Goal: Information Seeking & Learning: Check status

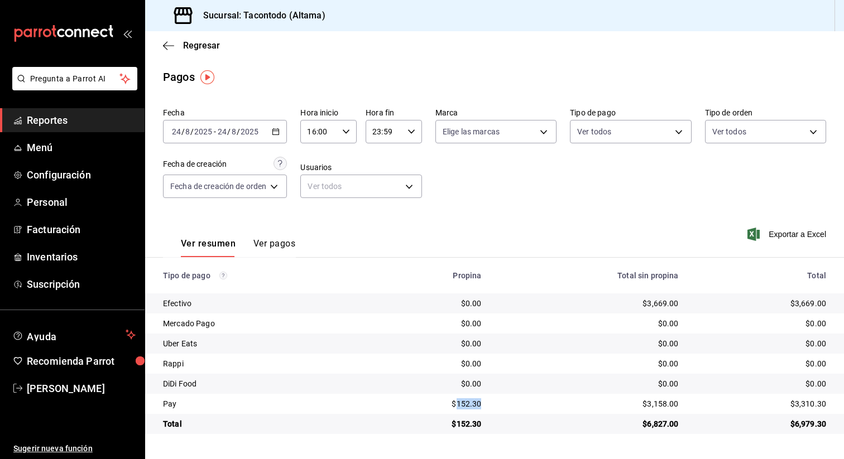
click at [280, 128] on icon "button" at bounding box center [276, 132] width 8 height 8
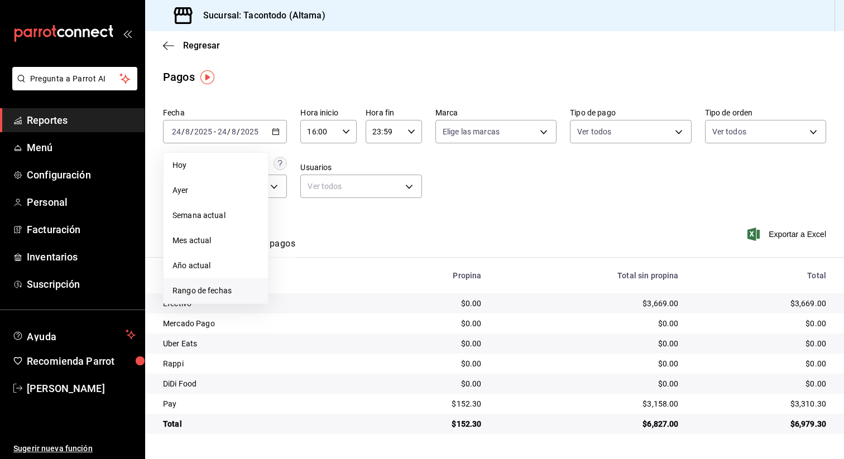
click at [229, 291] on span "Rango de fechas" at bounding box center [215, 291] width 86 height 12
click at [388, 286] on button "23" at bounding box center [391, 280] width 20 height 20
type input "00:00"
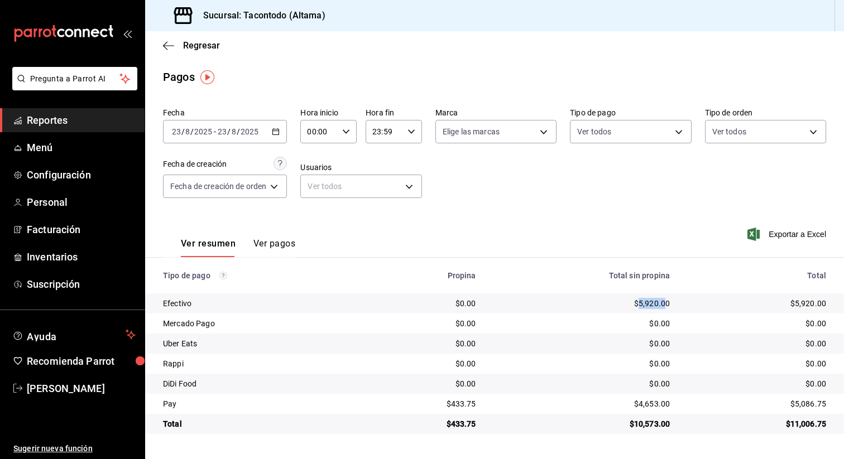
drag, startPoint x: 639, startPoint y: 305, endPoint x: 662, endPoint y: 304, distance: 22.9
click at [662, 304] on div "$5,920.00" at bounding box center [582, 303] width 176 height 11
copy div "5,920.0"
drag, startPoint x: 638, startPoint y: 402, endPoint x: 661, endPoint y: 402, distance: 23.4
click at [661, 402] on div "$4,653.00" at bounding box center [582, 403] width 176 height 11
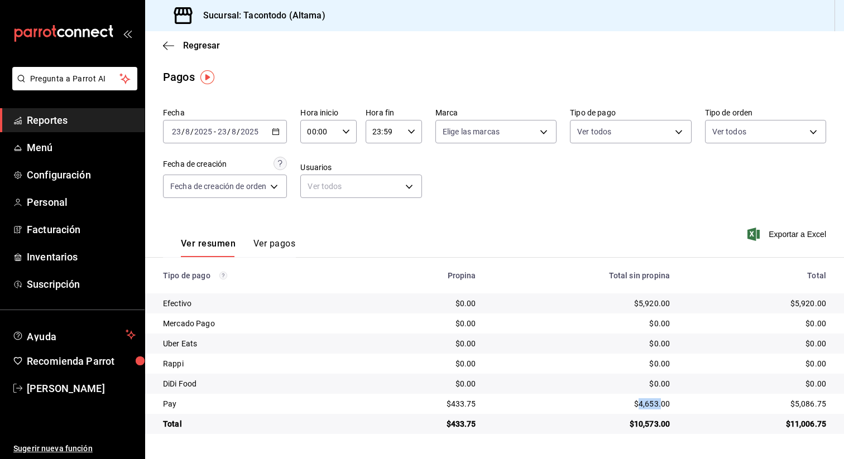
copy div "4,653."
click at [277, 129] on icon "button" at bounding box center [276, 132] width 8 height 8
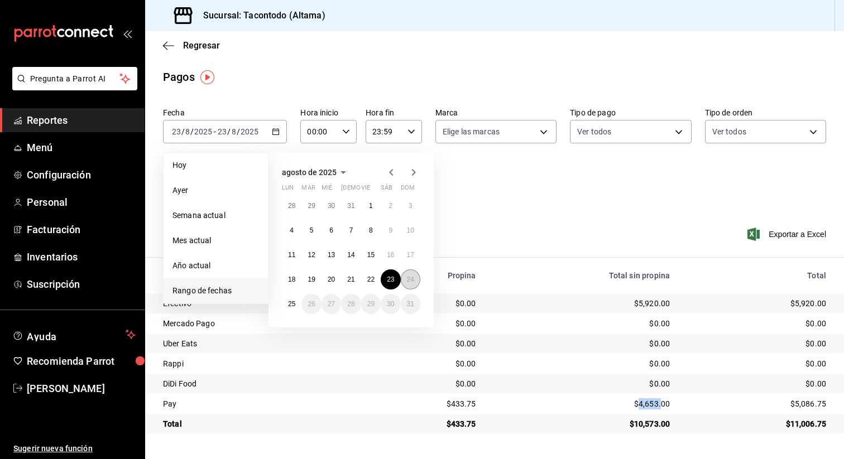
click at [403, 276] on button "24" at bounding box center [411, 280] width 20 height 20
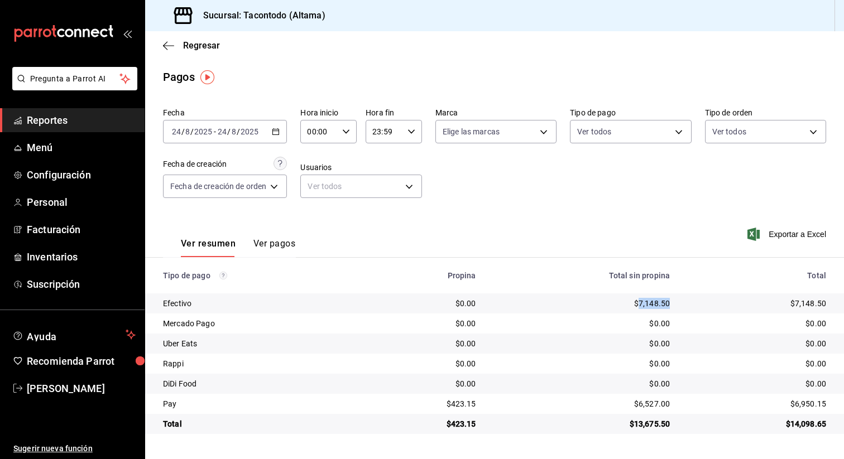
drag, startPoint x: 639, startPoint y: 304, endPoint x: 675, endPoint y: 304, distance: 35.7
click at [675, 304] on td "$7,148.50" at bounding box center [582, 304] width 194 height 20
copy div "7,148.50"
drag, startPoint x: 638, startPoint y: 403, endPoint x: 671, endPoint y: 403, distance: 32.9
click at [671, 403] on td "$6,527.00" at bounding box center [582, 404] width 194 height 20
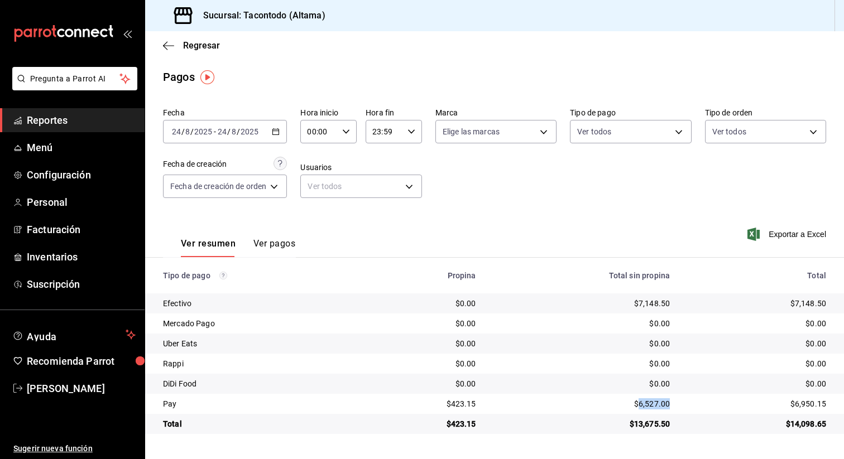
copy div "6,527.00"
click at [65, 282] on span "Suscripción" at bounding box center [81, 284] width 109 height 15
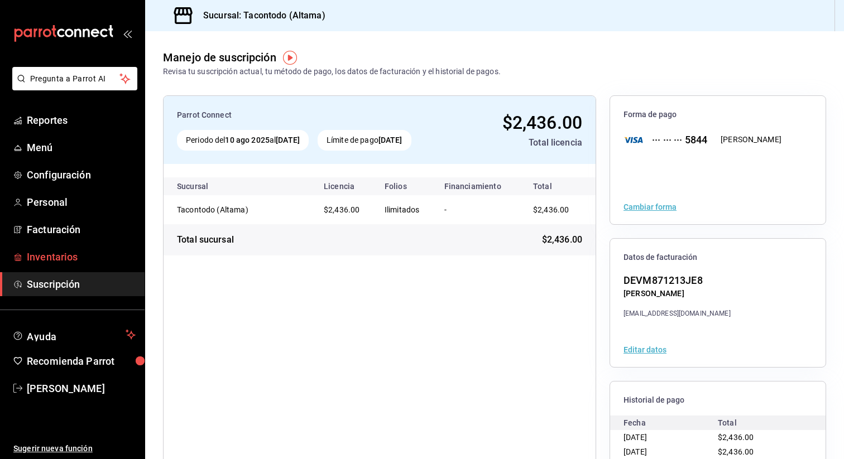
click at [61, 248] on link "Inventarios" at bounding box center [72, 257] width 145 height 24
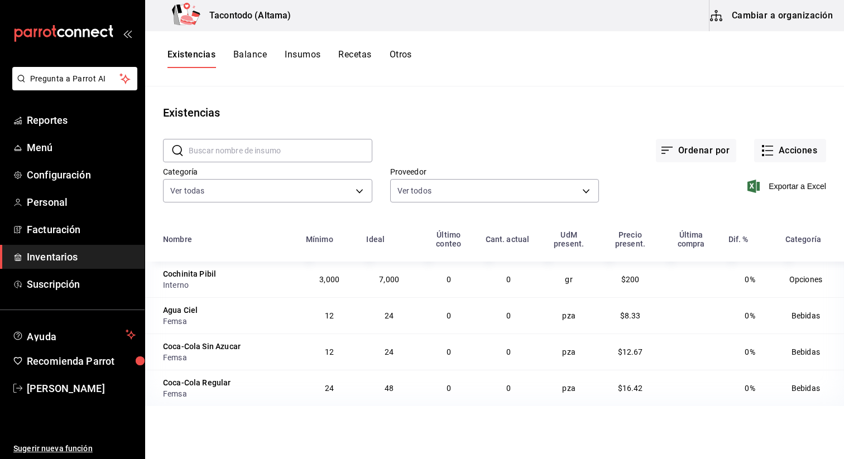
click at [245, 58] on button "Balance" at bounding box center [249, 58] width 33 height 19
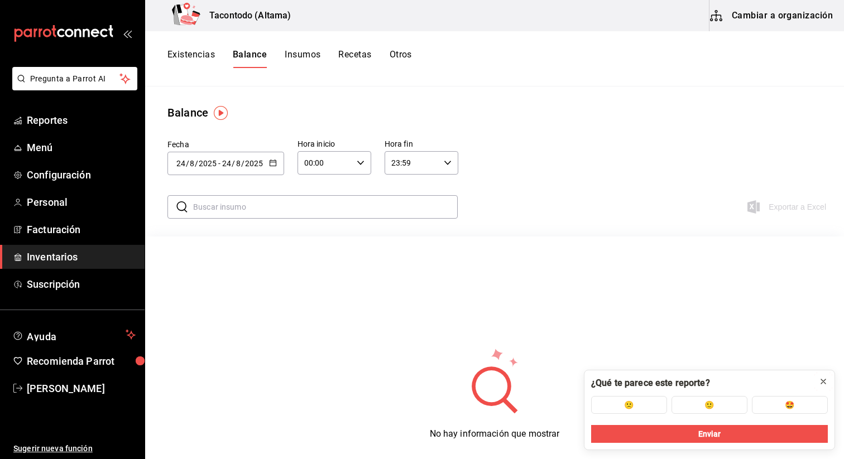
click at [824, 382] on icon at bounding box center [823, 381] width 9 height 9
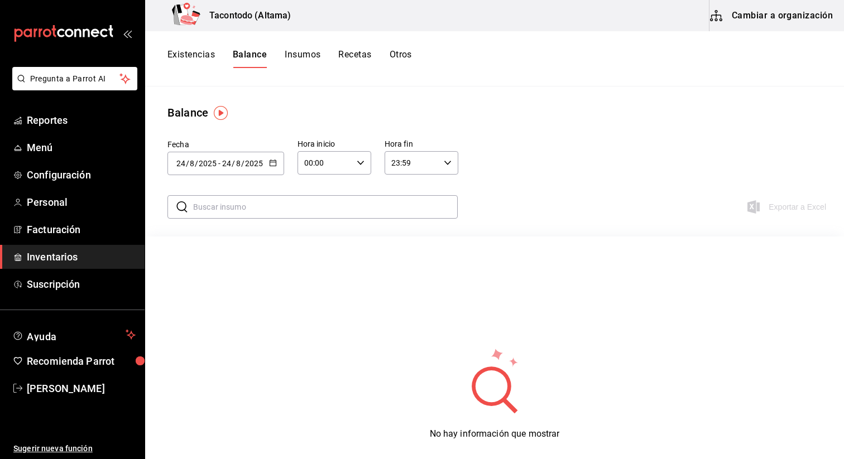
click at [300, 212] on input "text" at bounding box center [325, 207] width 264 height 22
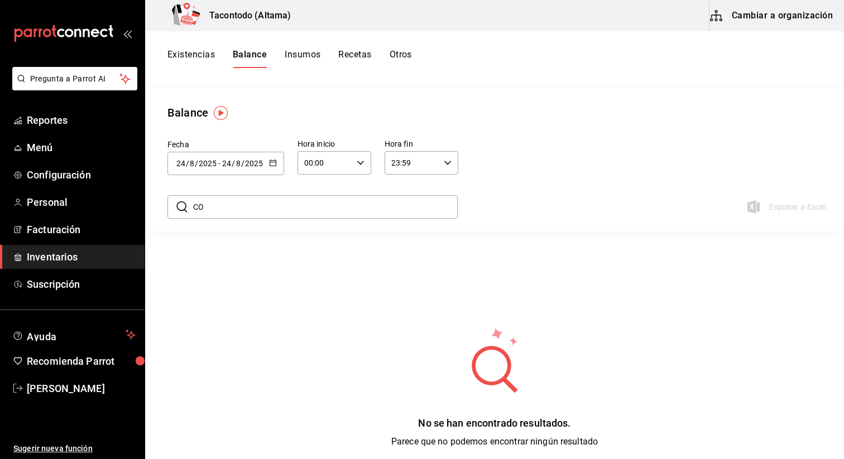
type input "C"
click at [304, 55] on button "Insumos" at bounding box center [303, 58] width 36 height 19
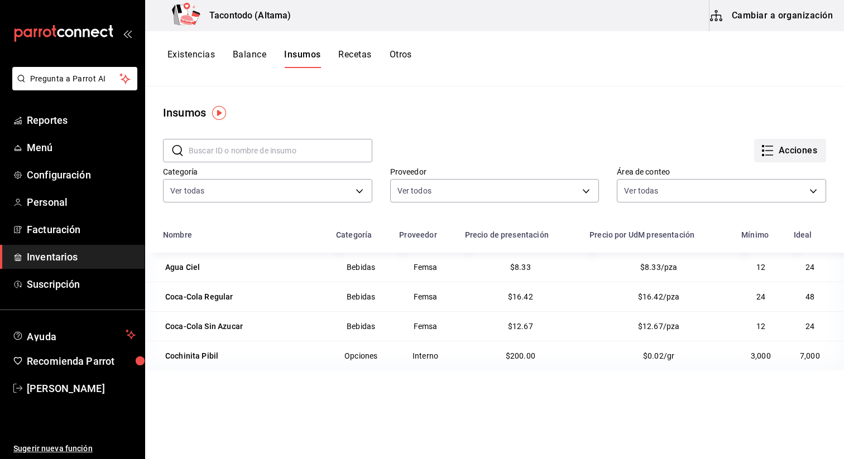
click at [780, 150] on button "Acciones" at bounding box center [790, 150] width 72 height 23
click at [596, 126] on div at bounding box center [422, 229] width 844 height 459
